Goal: Find specific page/section: Find specific page/section

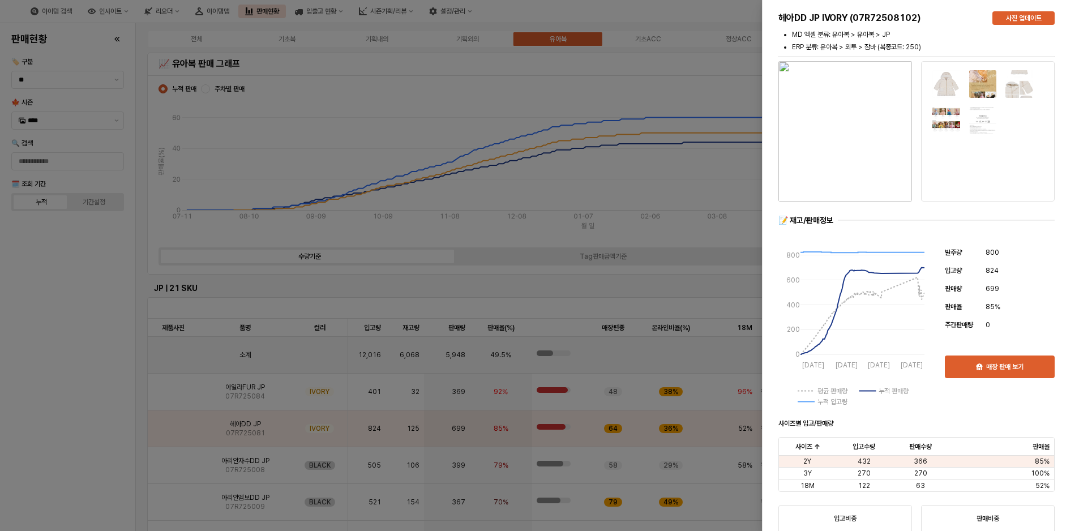
scroll to position [176, 0]
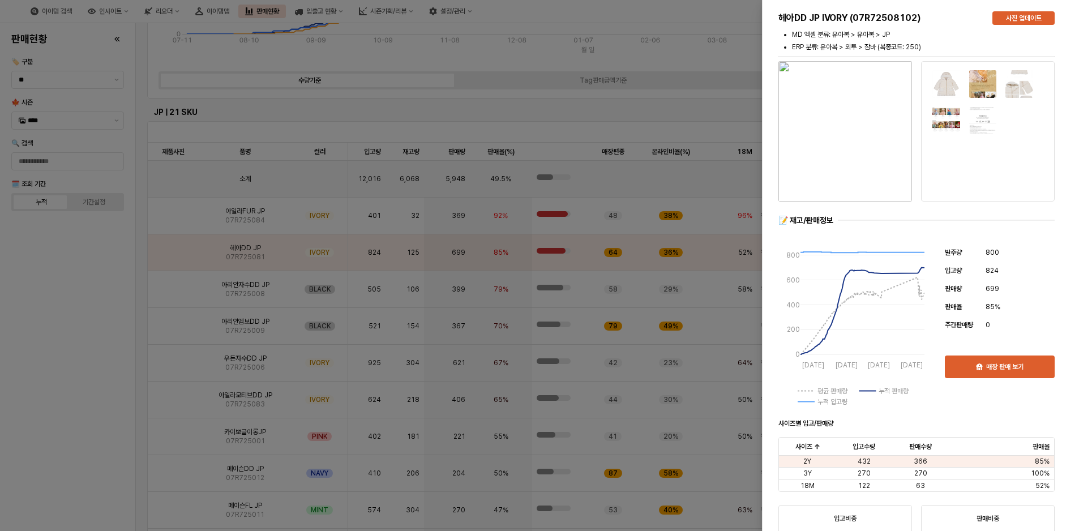
click at [679, 48] on div at bounding box center [539, 265] width 1079 height 531
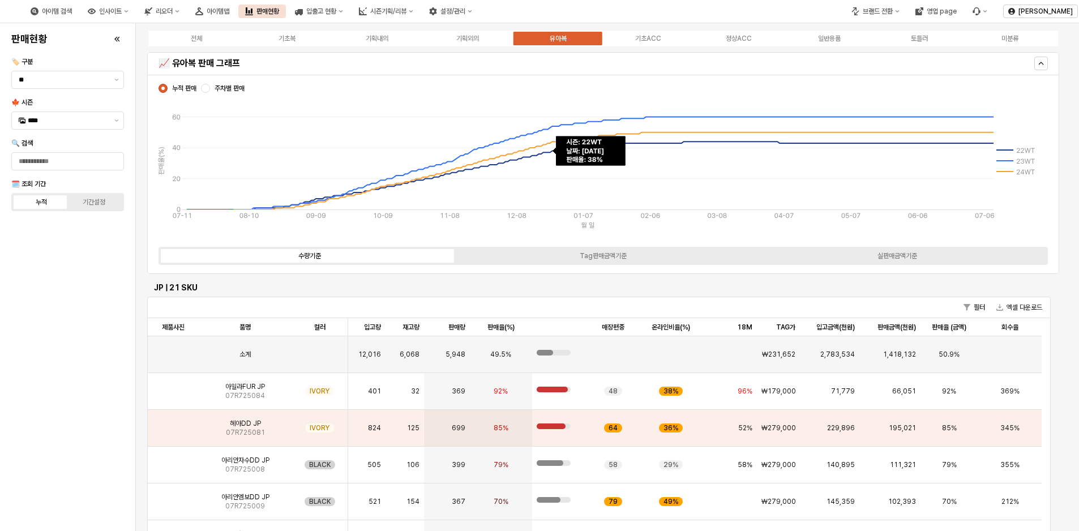
scroll to position [0, 0]
click at [119, 123] on button "제안 사항 표시" at bounding box center [117, 120] width 14 height 17
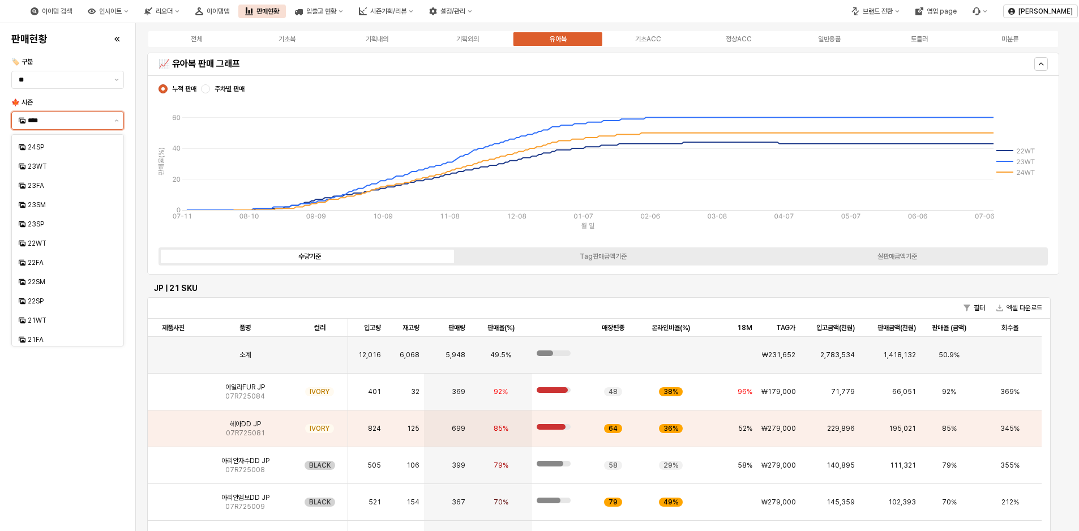
scroll to position [226, 0]
click at [43, 319] on div "21FA" at bounding box center [69, 321] width 82 height 9
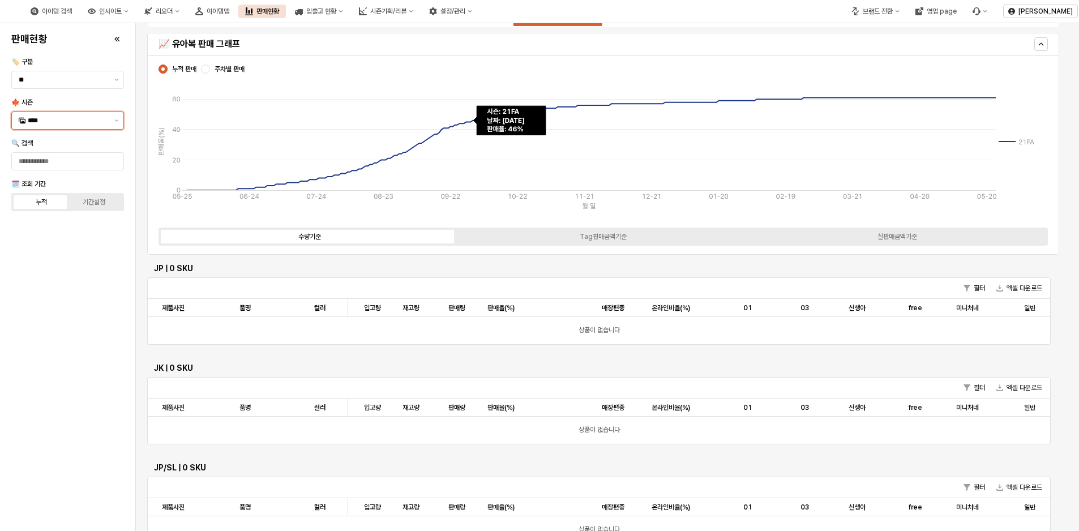
scroll to position [0, 0]
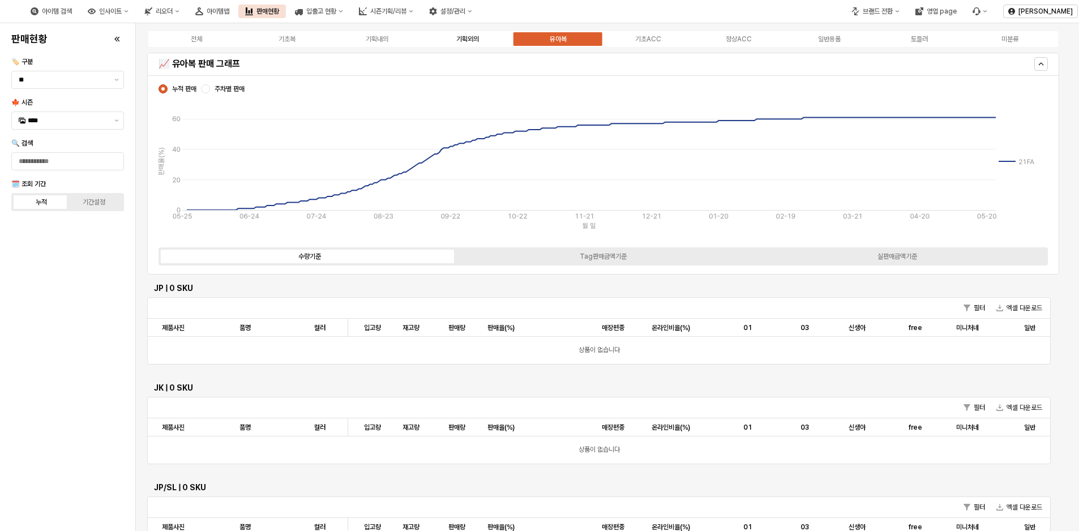
click at [469, 35] on label "기획외의" at bounding box center [467, 39] width 91 height 10
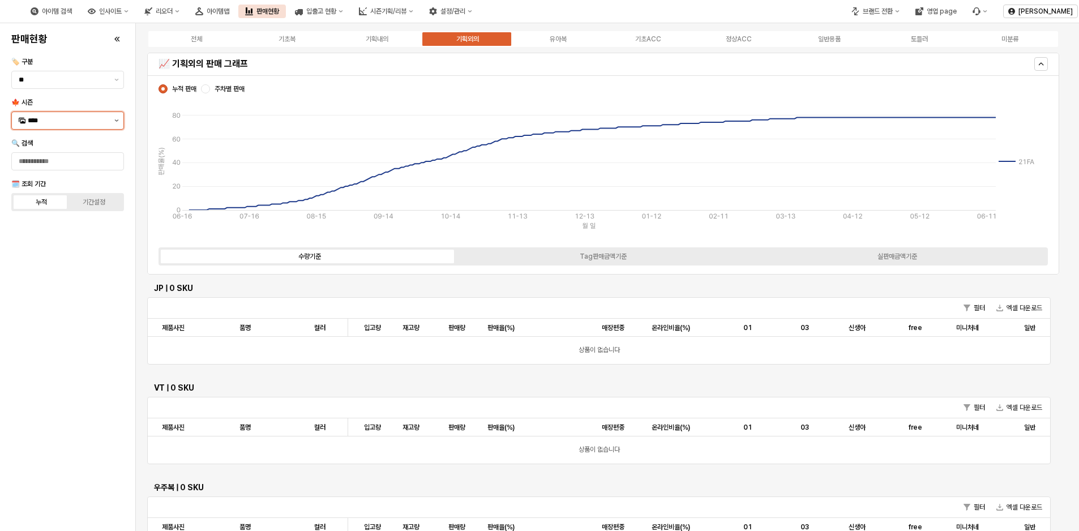
click at [117, 123] on button "제안 사항 표시" at bounding box center [117, 120] width 14 height 17
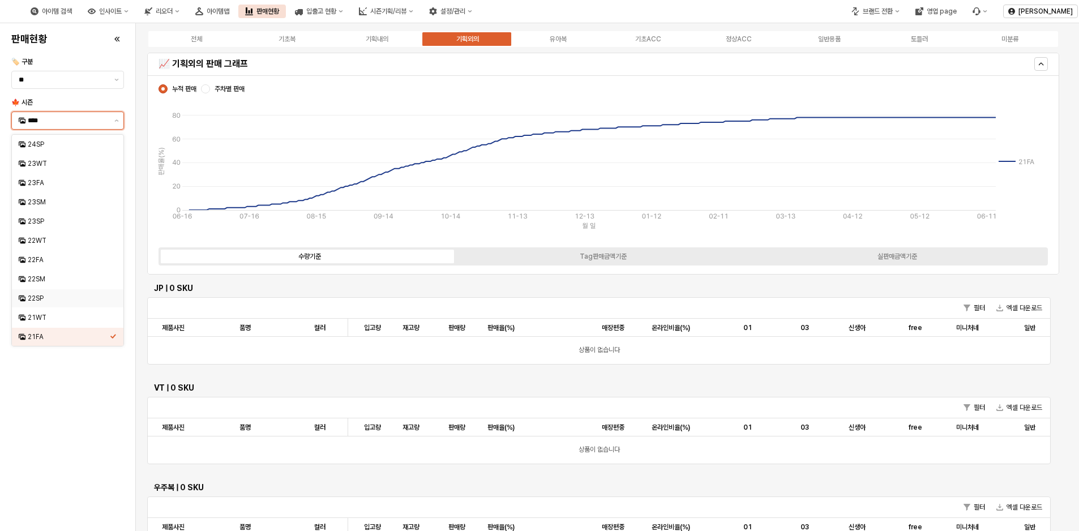
click at [51, 296] on div "22SP" at bounding box center [69, 298] width 82 height 9
type input "****"
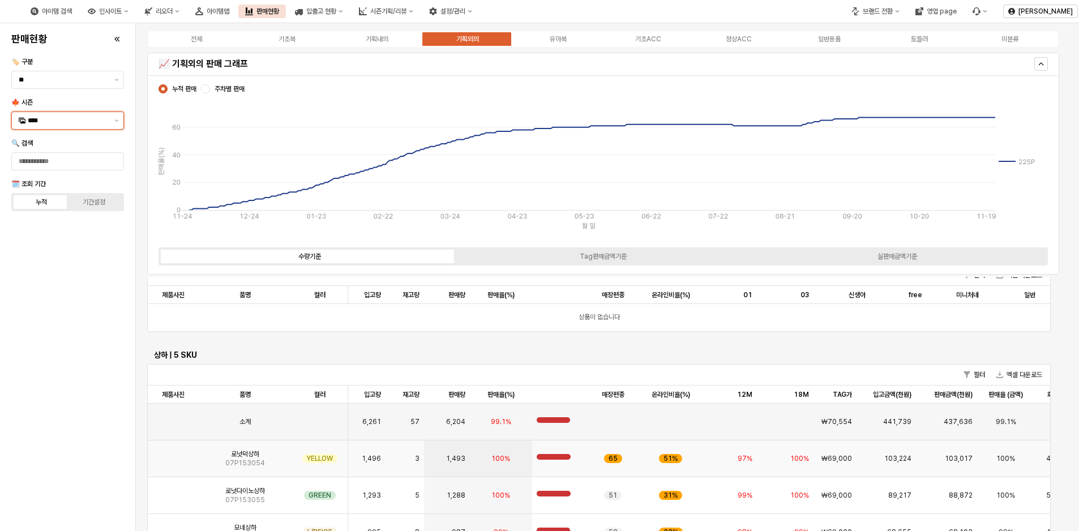
scroll to position [623, 0]
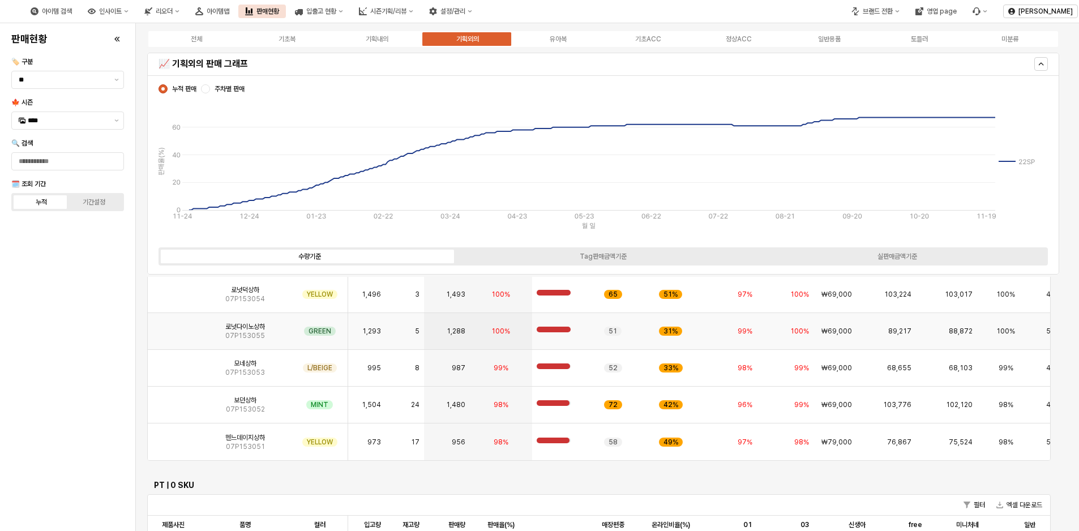
click at [234, 323] on span "로넛다이노상하" at bounding box center [245, 326] width 40 height 9
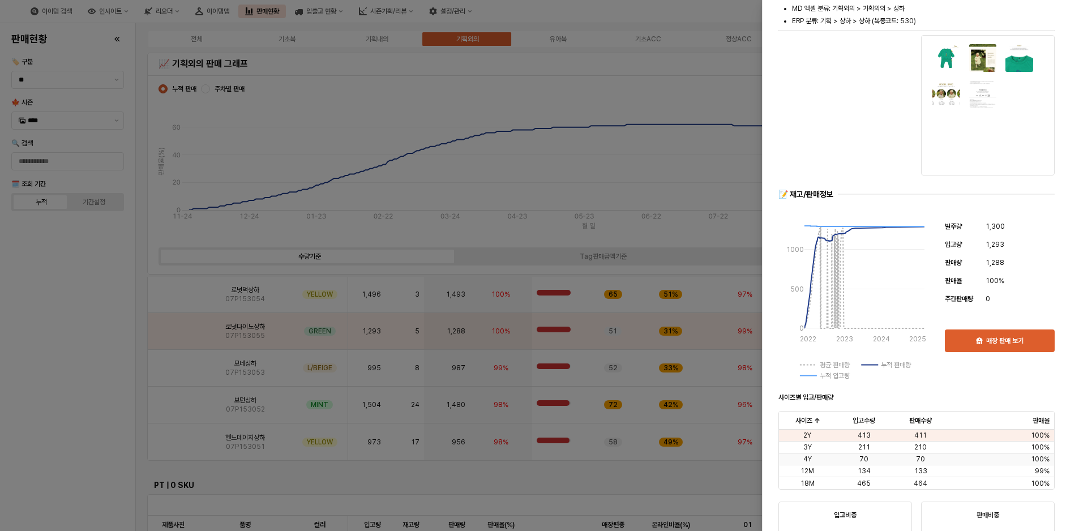
scroll to position [0, 0]
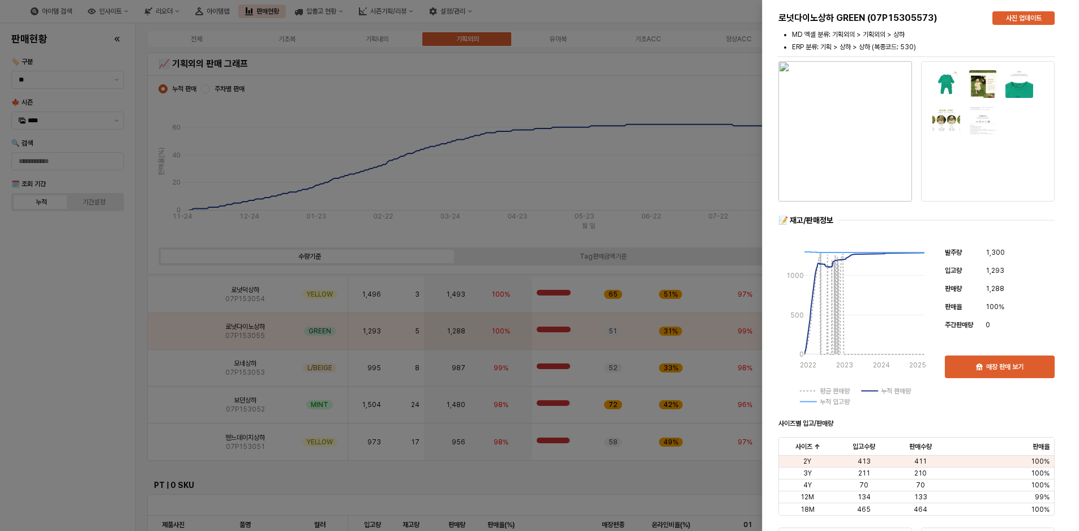
click at [114, 354] on div at bounding box center [539, 265] width 1079 height 531
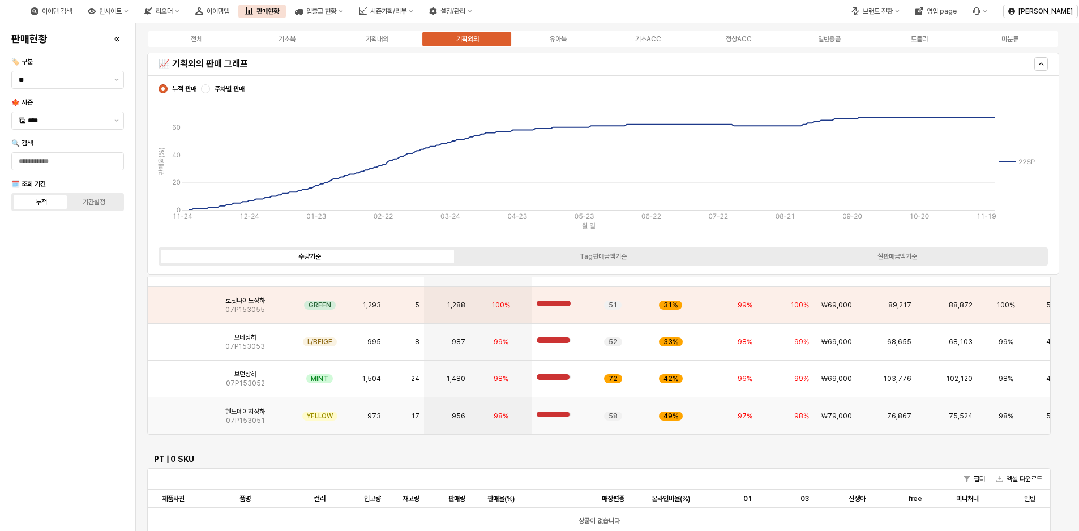
scroll to position [657, 0]
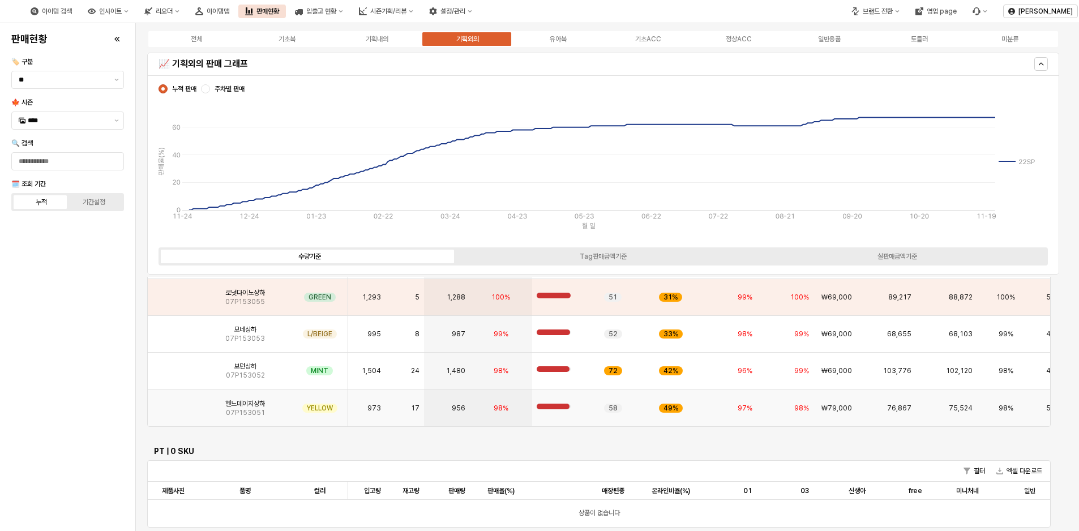
click at [173, 404] on img "App Frame" at bounding box center [173, 404] width 0 height 0
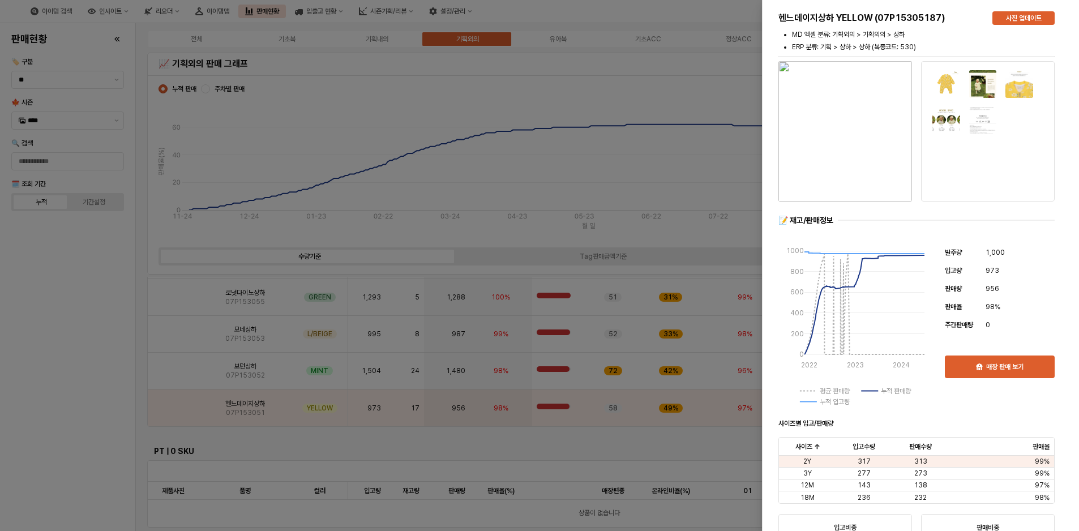
click at [117, 333] on div at bounding box center [539, 265] width 1079 height 531
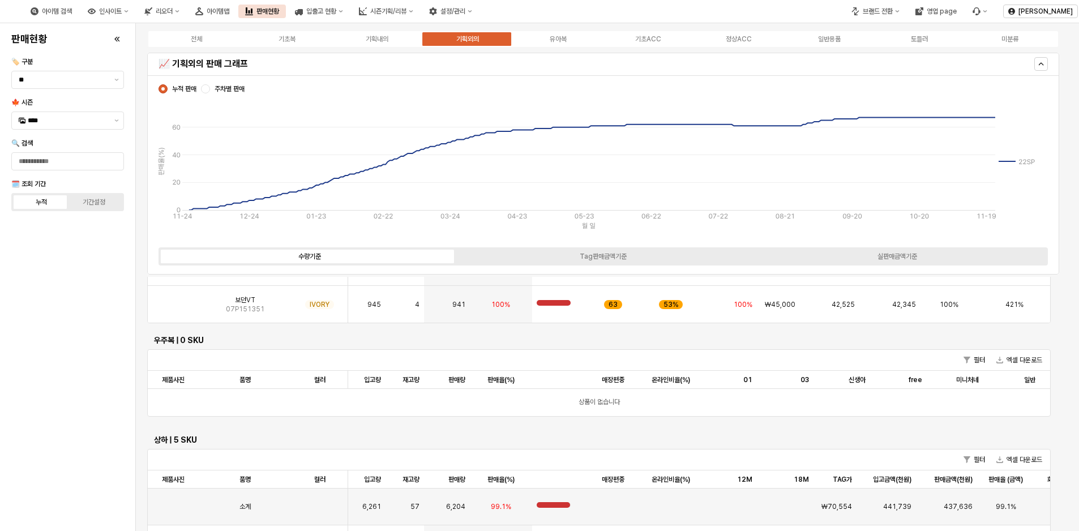
scroll to position [317, 0]
